Goal: Navigation & Orientation: Understand site structure

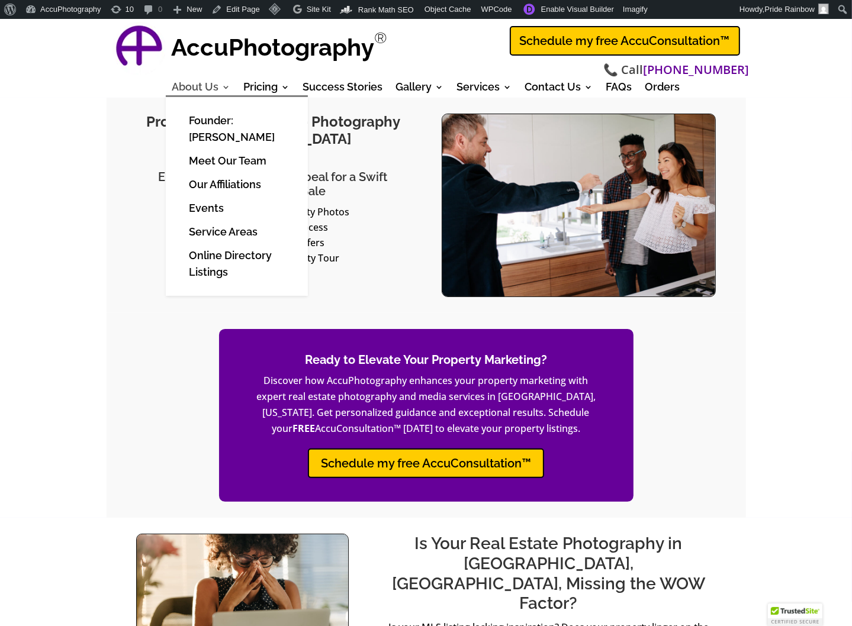
click at [205, 88] on link "About Us" at bounding box center [201, 89] width 59 height 13
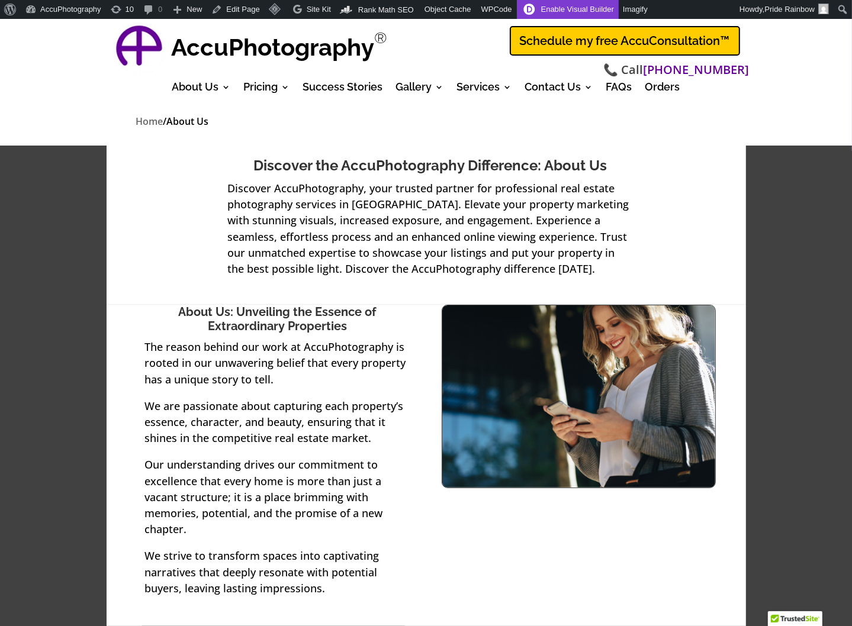
click at [562, 9] on link "Enable Visual Builder" at bounding box center [568, 9] width 102 height 19
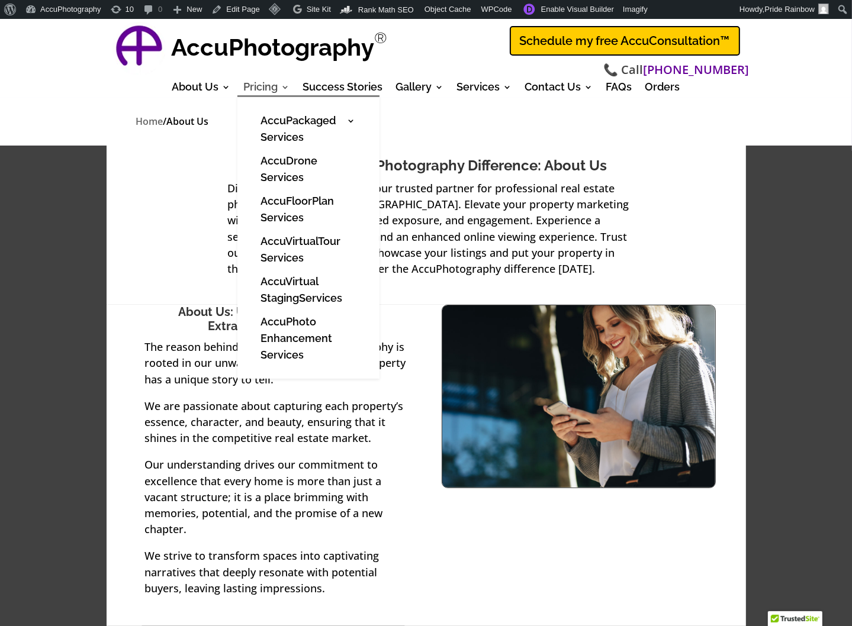
click at [263, 86] on link "Pricing" at bounding box center [267, 89] width 46 height 13
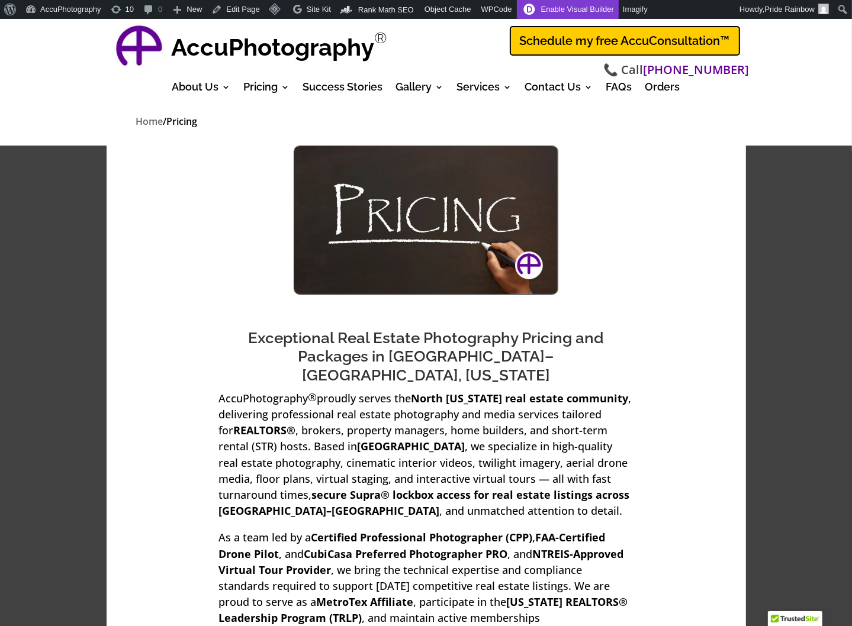
drag, startPoint x: 0, startPoint y: 0, endPoint x: 558, endPoint y: 8, distance: 558.2
click at [558, 8] on link "Enable Visual Builder" at bounding box center [568, 9] width 102 height 19
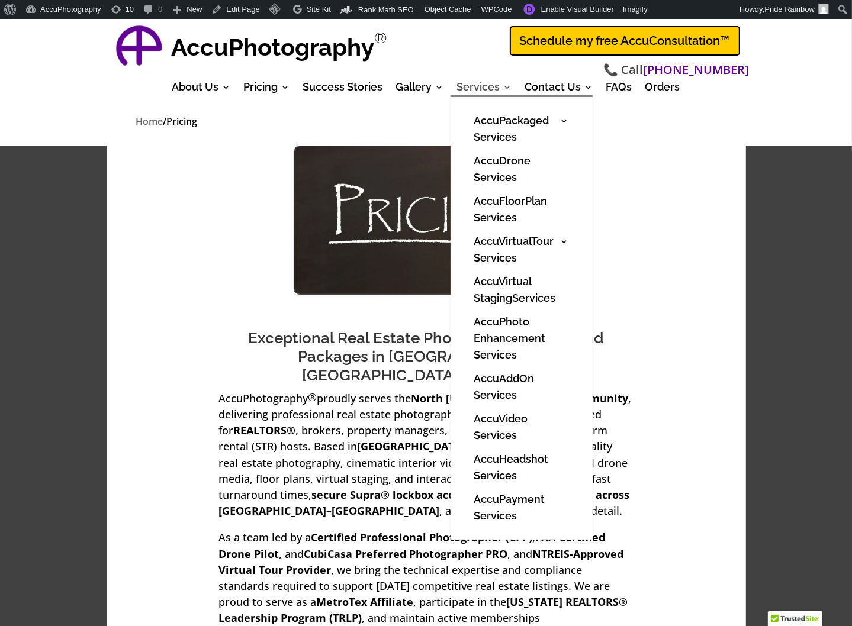
click at [482, 86] on link "Services" at bounding box center [484, 89] width 55 height 13
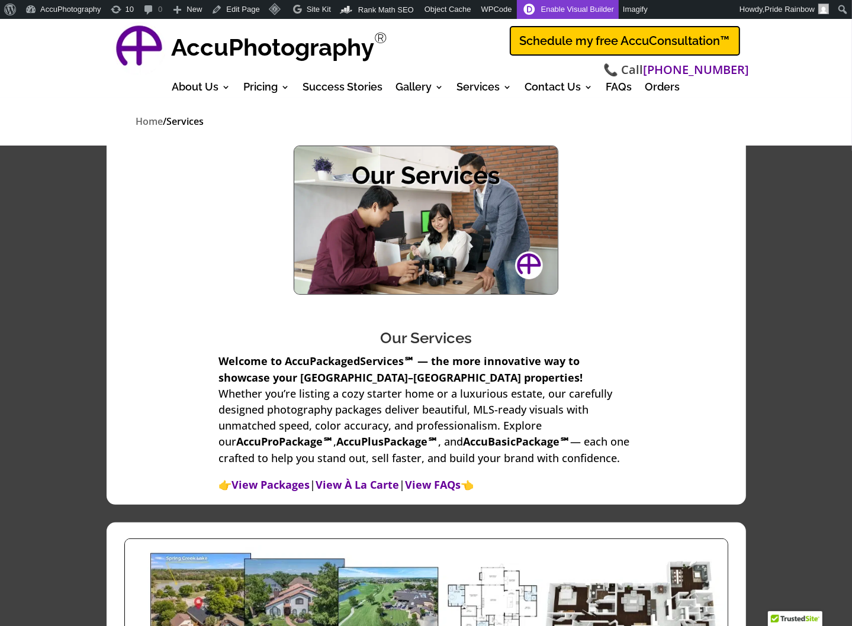
click at [531, 8] on link "Enable Visual Builder" at bounding box center [568, 9] width 102 height 19
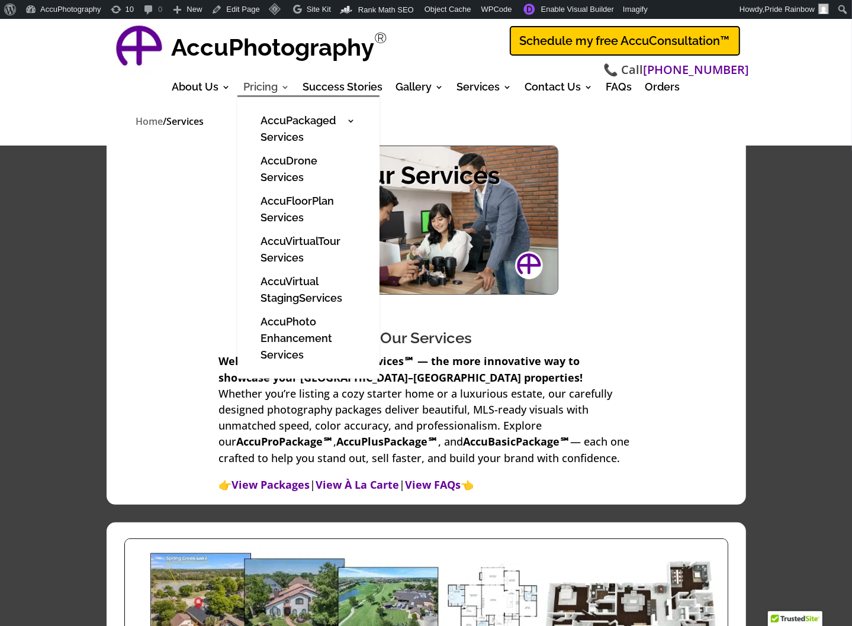
click at [257, 88] on link "Pricing" at bounding box center [267, 89] width 46 height 13
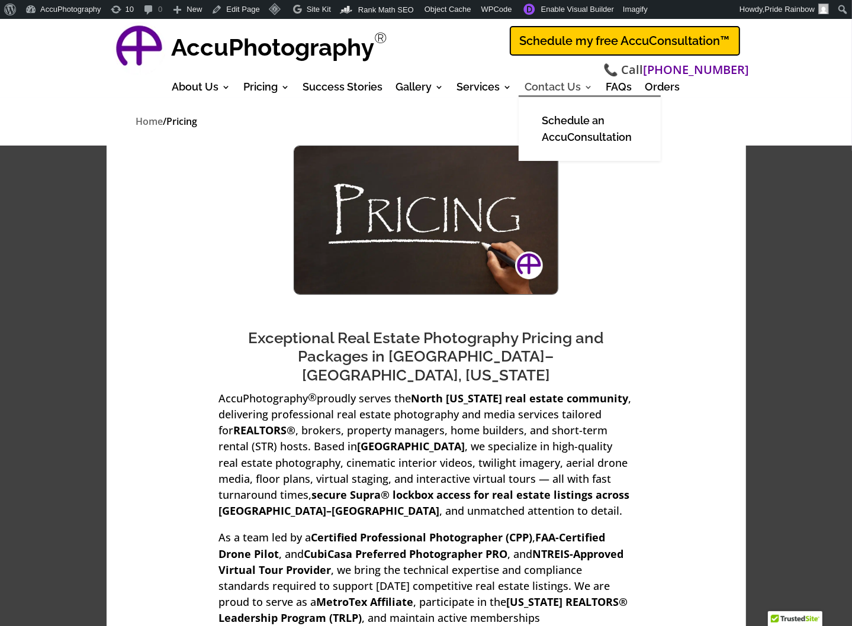
click at [555, 85] on link "Contact Us" at bounding box center [559, 89] width 68 height 13
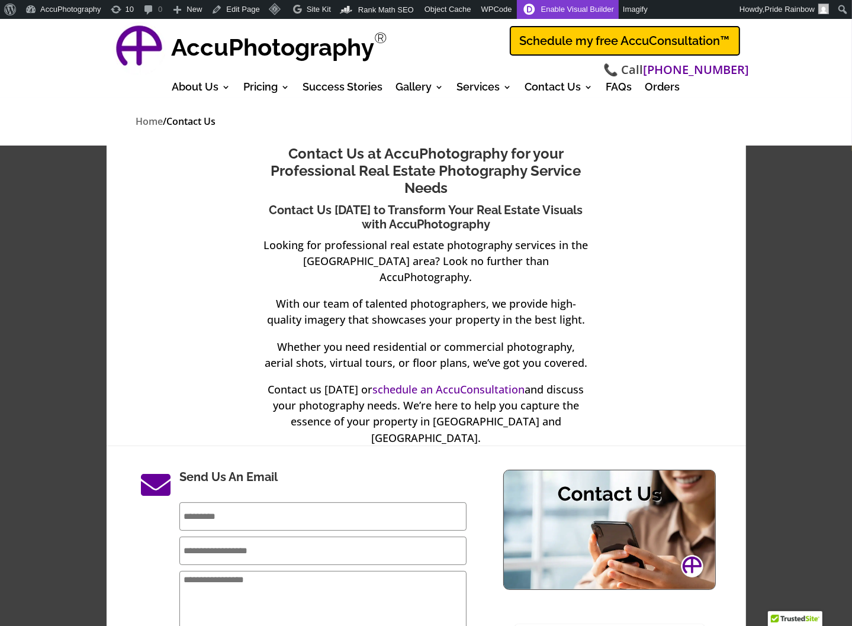
click at [550, 8] on link "Enable Visual Builder" at bounding box center [568, 9] width 102 height 19
click at [618, 83] on link "FAQs" at bounding box center [619, 89] width 26 height 13
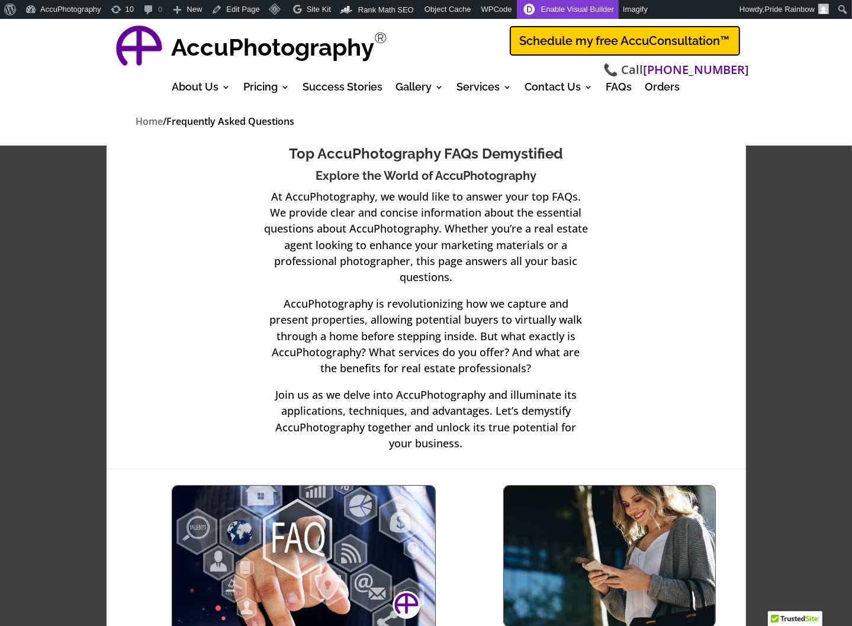
click at [554, 8] on link "Enable Visual Builder" at bounding box center [568, 9] width 102 height 19
click at [344, 89] on link "Success Stories" at bounding box center [343, 89] width 80 height 13
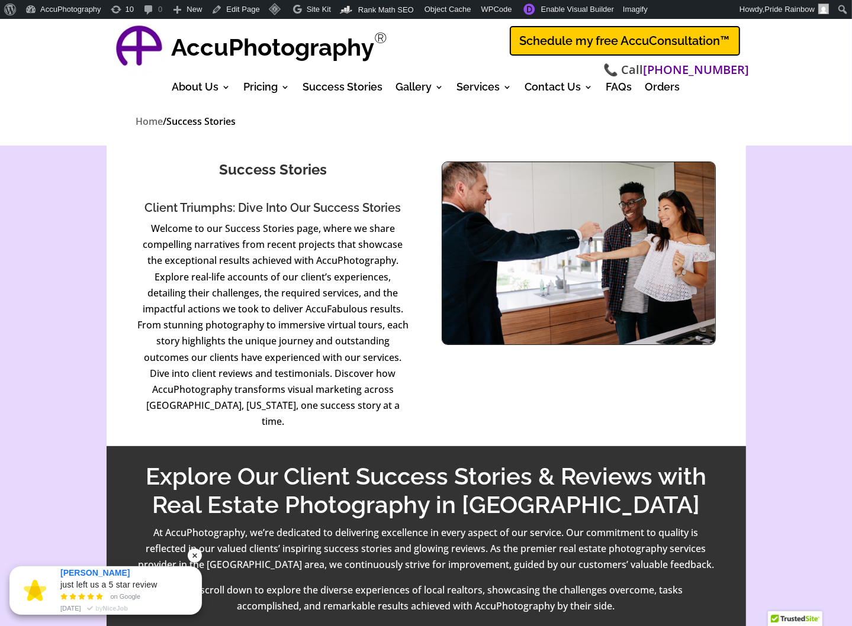
click at [197, 556] on div "" at bounding box center [195, 556] width 14 height 14
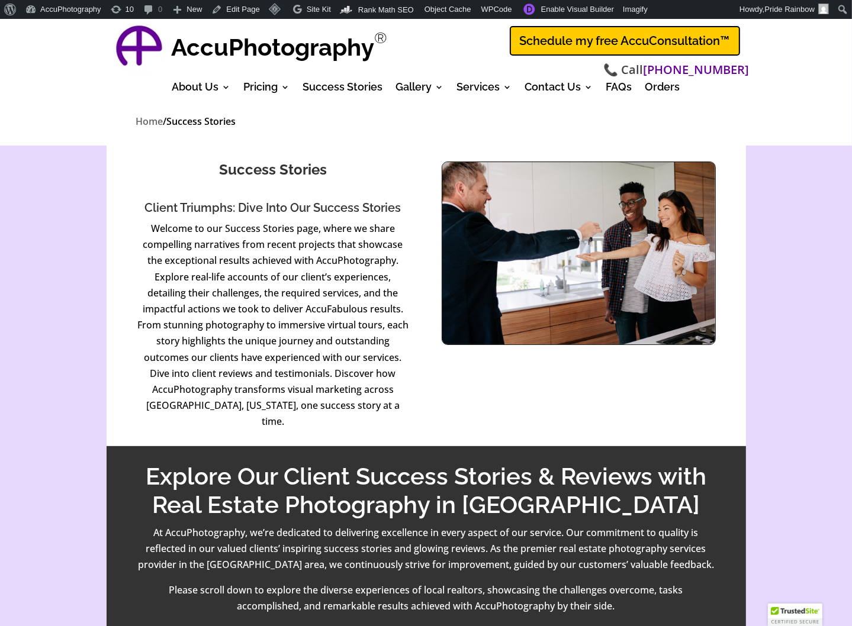
click at [804, 616] on div at bounding box center [795, 615] width 54 height 22
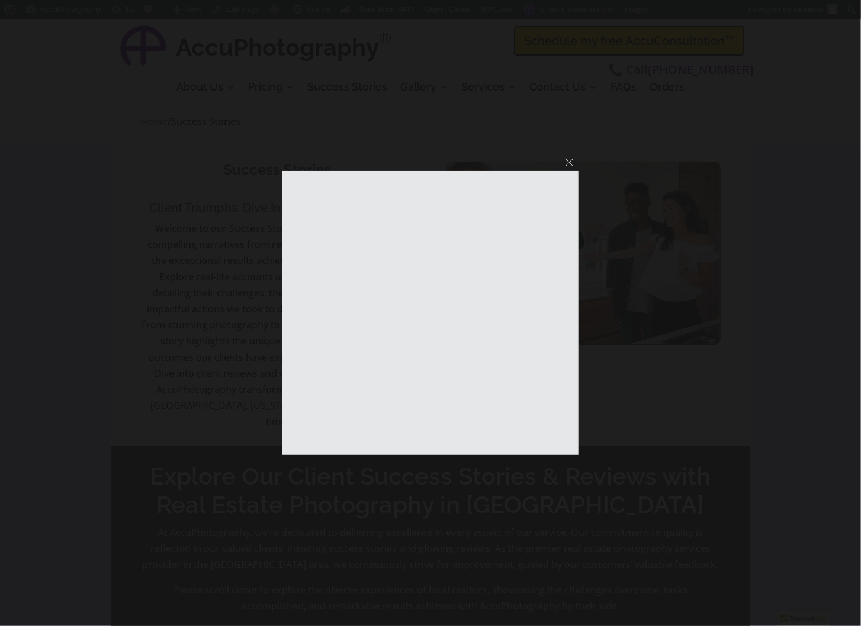
click at [568, 163] on button at bounding box center [569, 162] width 7 height 7
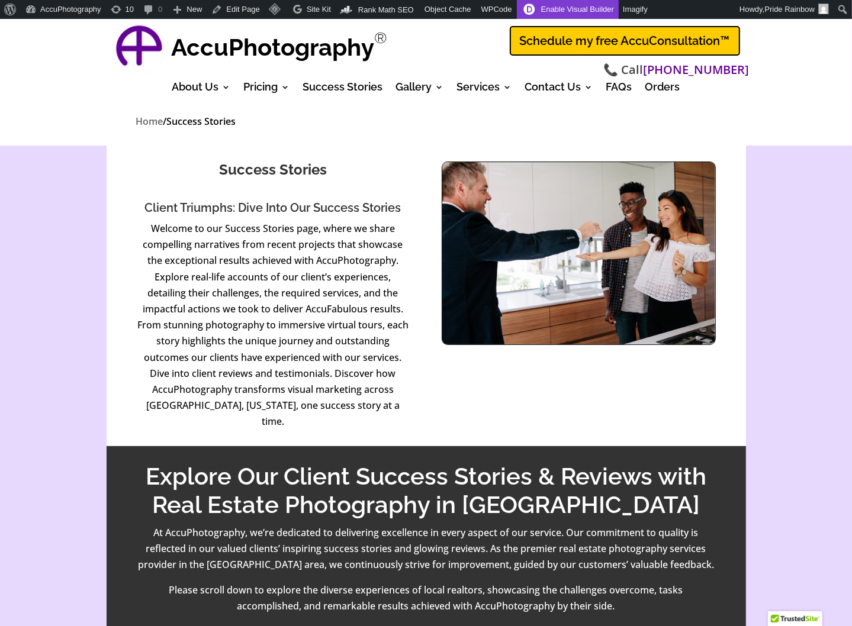
click at [548, 7] on link "Enable Visual Builder" at bounding box center [568, 9] width 102 height 19
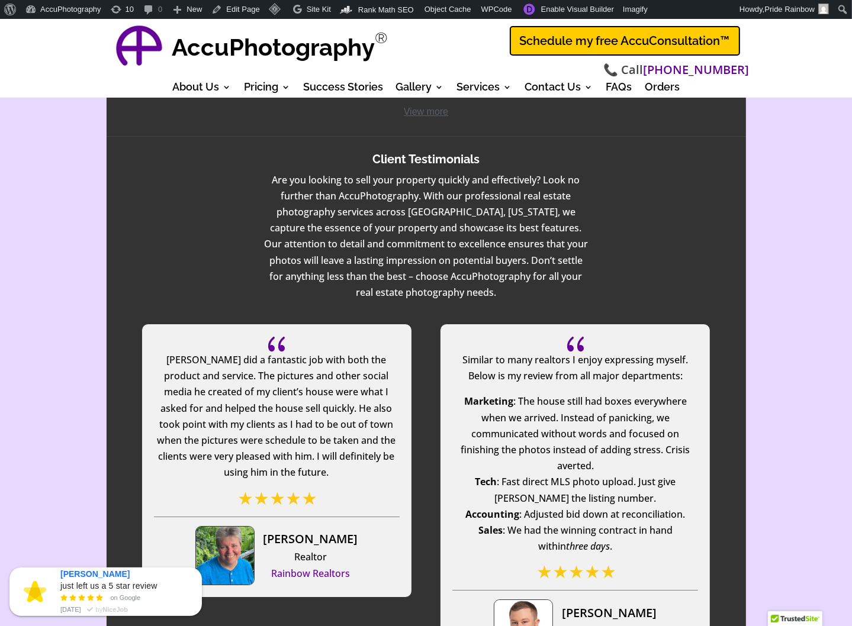
scroll to position [3064, 0]
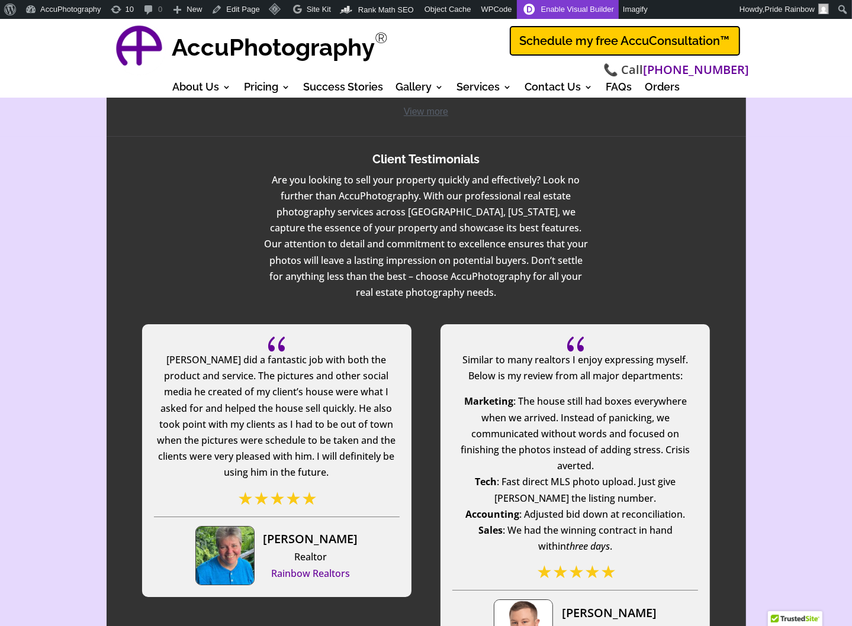
click at [555, 10] on link "Enable Visual Builder" at bounding box center [568, 9] width 102 height 19
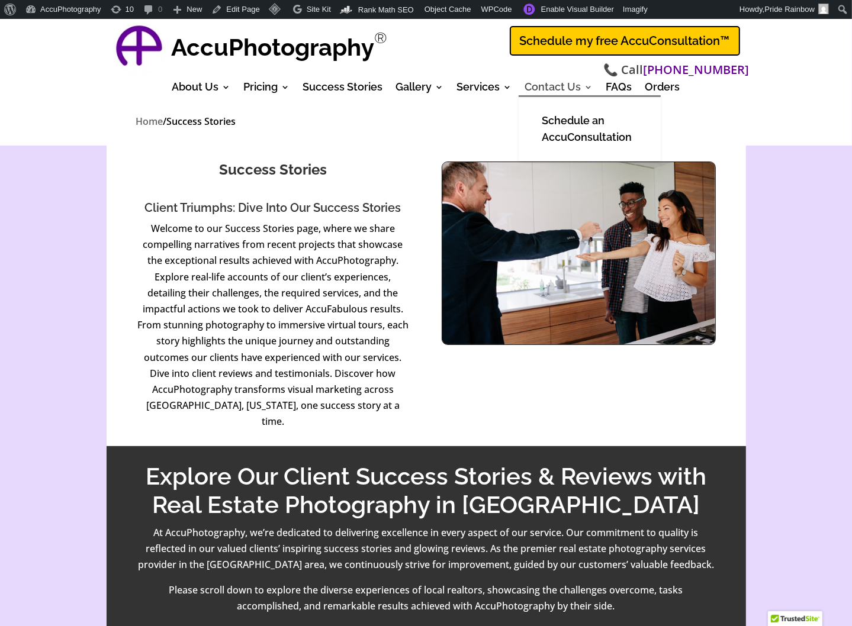
click at [548, 88] on link "Contact Us" at bounding box center [559, 89] width 68 height 13
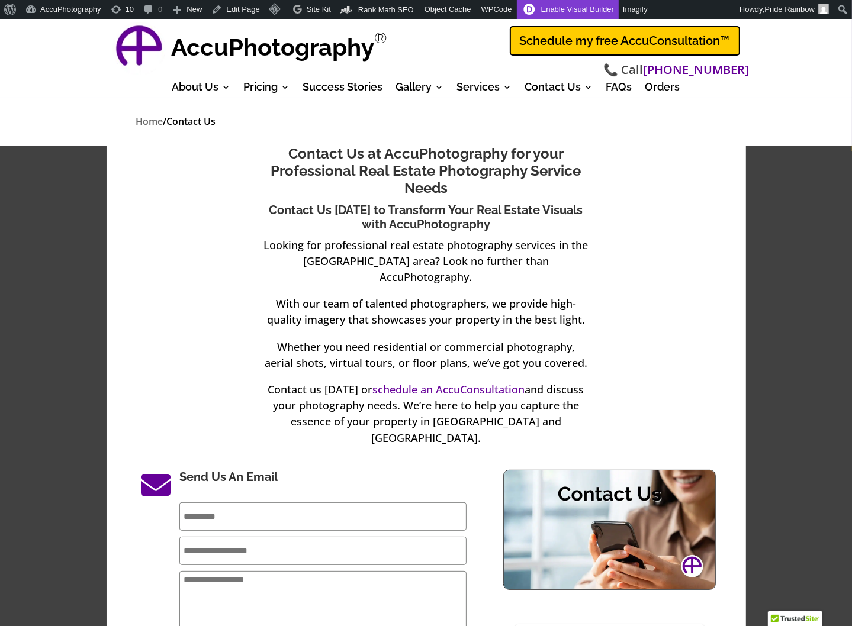
click at [554, 8] on link "Enable Visual Builder" at bounding box center [568, 9] width 102 height 19
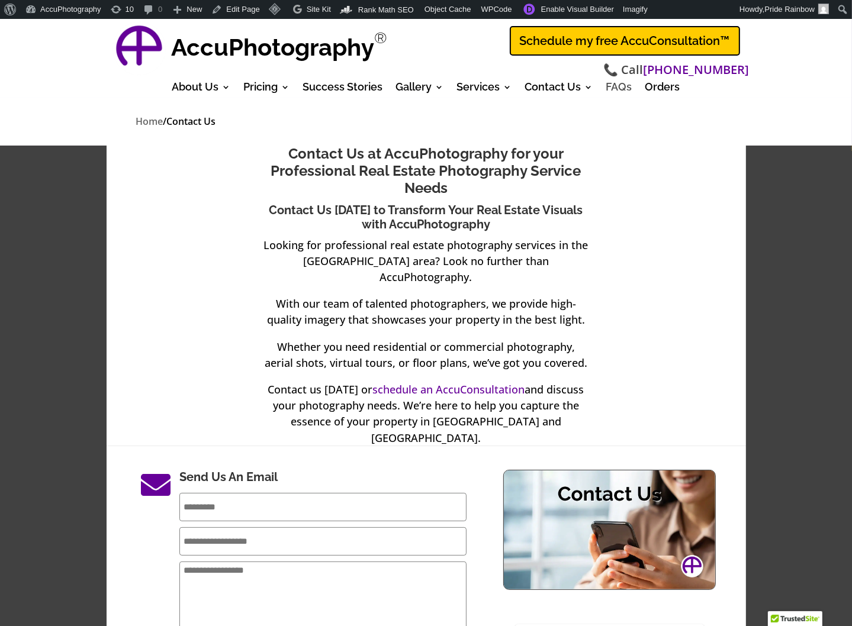
click at [617, 88] on link "FAQs" at bounding box center [619, 89] width 26 height 13
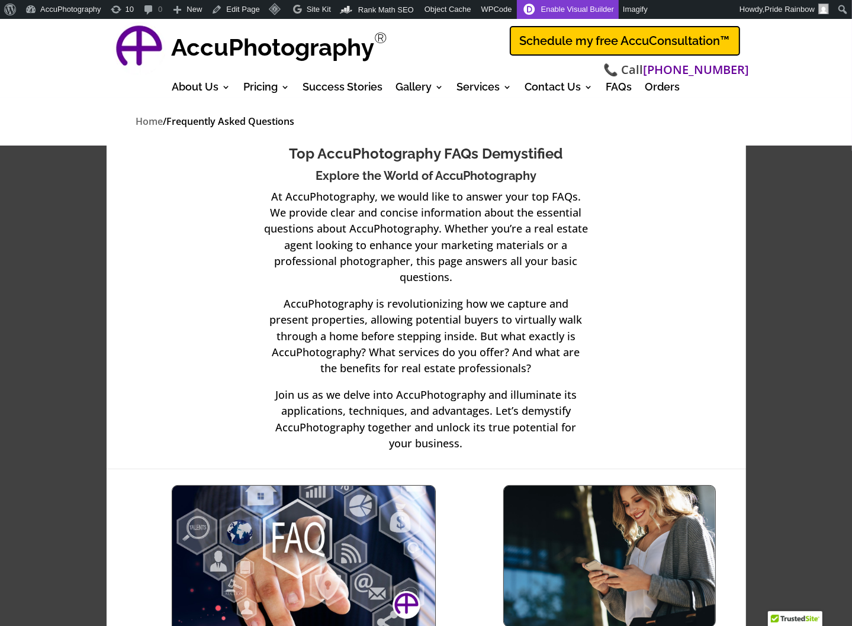
click at [540, 12] on link "Enable Visual Builder" at bounding box center [568, 9] width 102 height 19
